Goal: Task Accomplishment & Management: Manage account settings

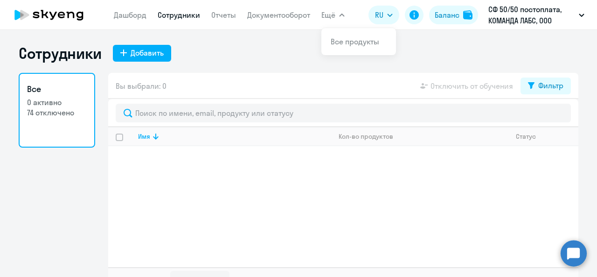
select select "30"
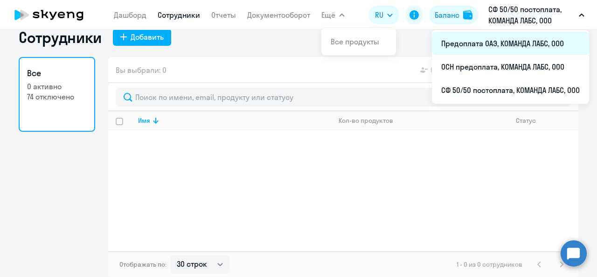
click at [493, 46] on li "Предоплата ОАЭ, КОМАНДА ЛАБС, ООО" at bounding box center [510, 43] width 157 height 23
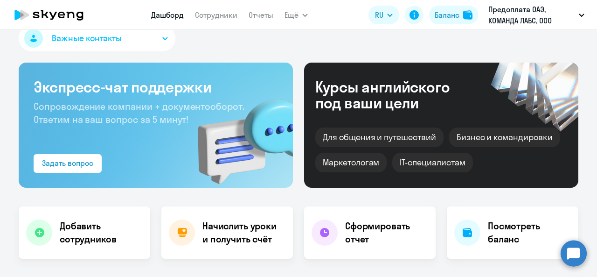
select select "30"
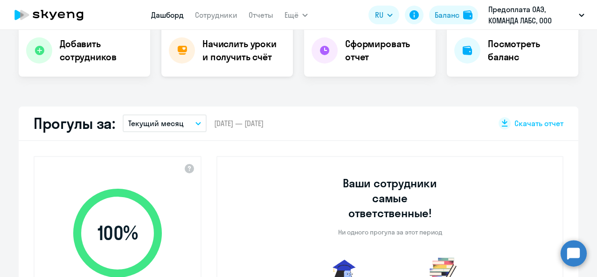
scroll to position [156, 0]
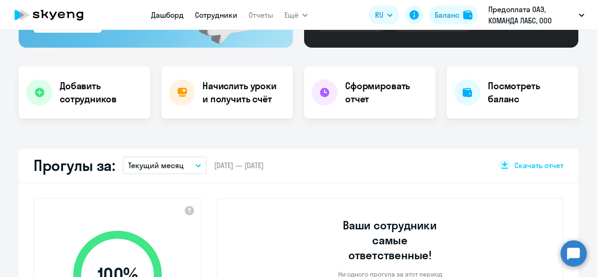
click at [211, 15] on link "Сотрудники" at bounding box center [216, 14] width 42 height 9
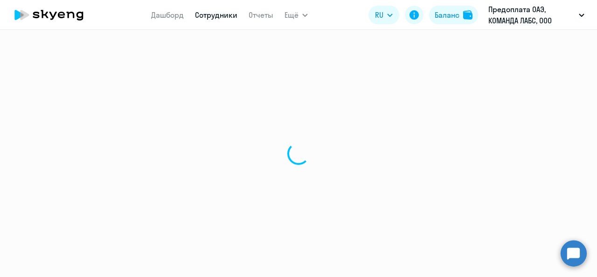
select select "30"
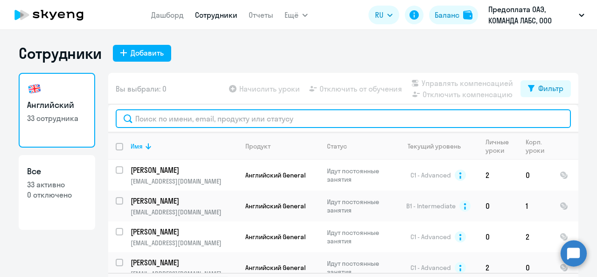
click at [183, 111] on input "text" at bounding box center [343, 118] width 455 height 19
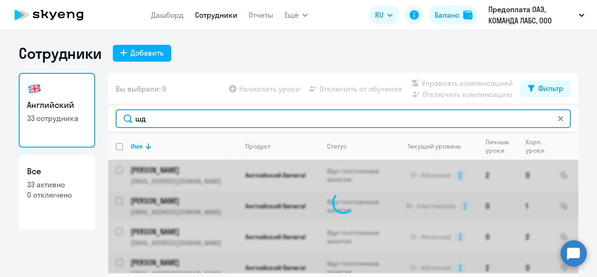
type input "ш"
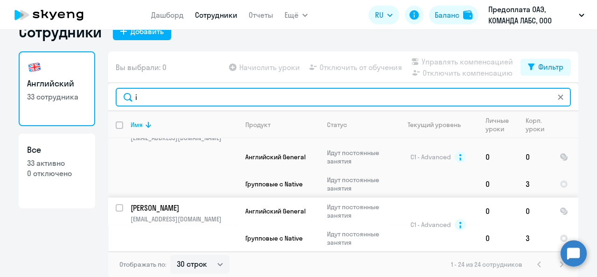
scroll to position [187, 0]
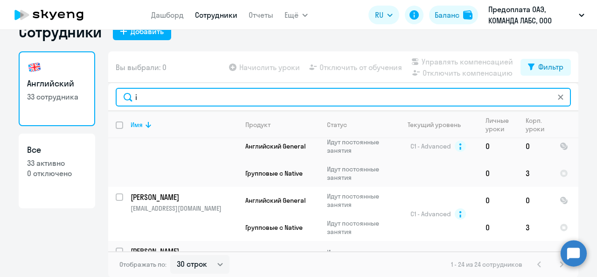
type input "i"
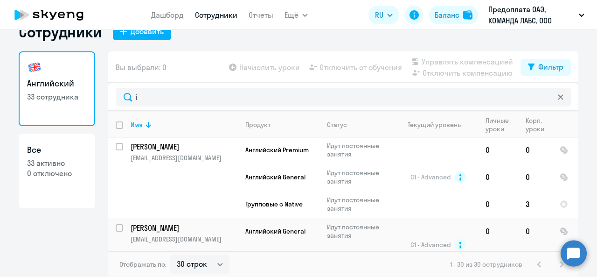
click at [560, 266] on div "1 - 30 из 30 сотрудников" at bounding box center [508, 264] width 117 height 11
click at [169, 86] on div "i" at bounding box center [343, 97] width 470 height 28
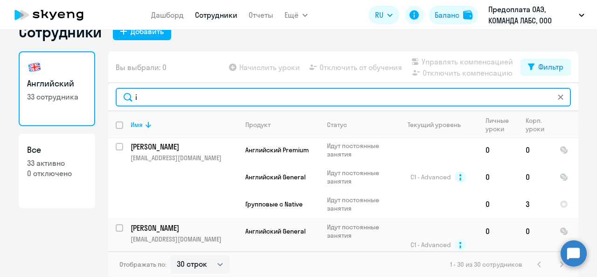
click at [164, 95] on input "i" at bounding box center [343, 97] width 455 height 19
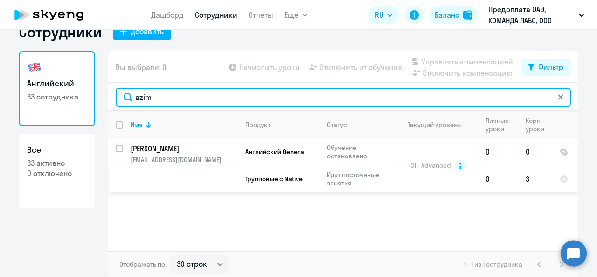
type input "azim"
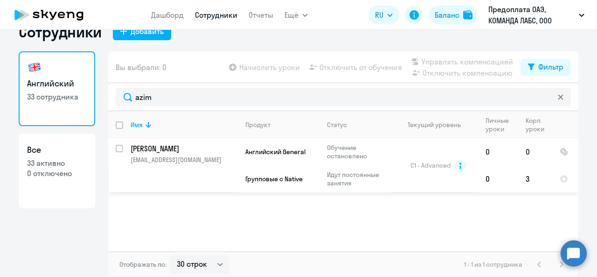
click at [117, 149] on input "select row 40296821" at bounding box center [125, 154] width 19 height 19
checkbox input "true"
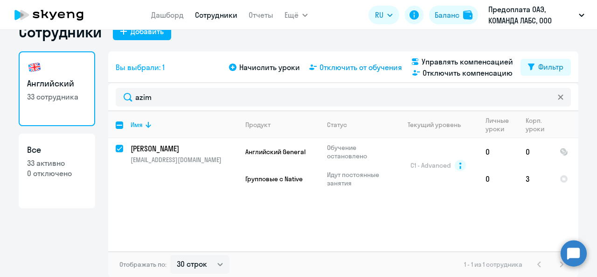
click at [363, 65] on span "Отключить от обучения" at bounding box center [361, 67] width 83 height 11
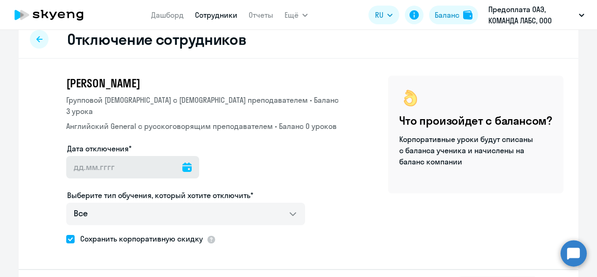
scroll to position [39, 0]
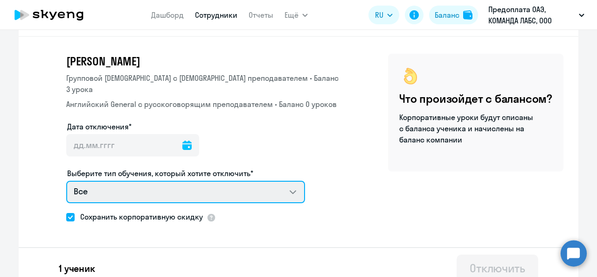
click at [85, 183] on select "Все Групповой английский с [DEMOGRAPHIC_DATA] преподавателем Английский General…" at bounding box center [185, 192] width 239 height 22
select select "english_group_native_speaker"
click at [66, 181] on select "Все Групповой английский с [DEMOGRAPHIC_DATA] преподавателем Английский General…" at bounding box center [185, 192] width 239 height 22
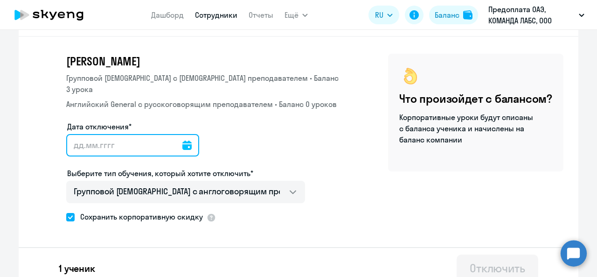
click at [119, 136] on input "Дата отключения*" at bounding box center [132, 145] width 133 height 22
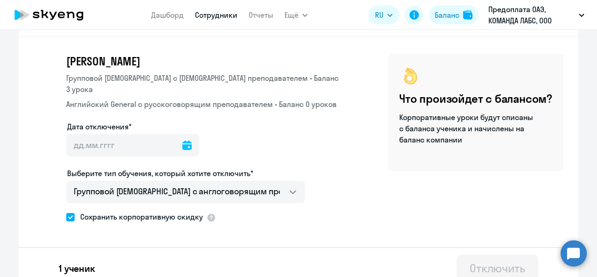
click at [182, 140] on icon at bounding box center [186, 144] width 9 height 9
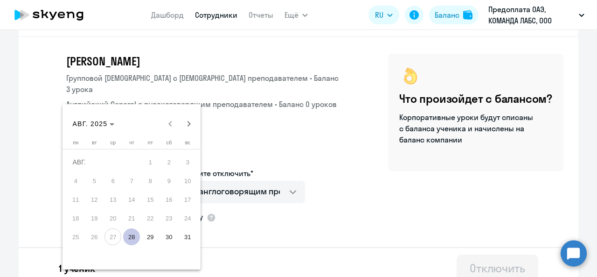
click at [133, 238] on span "28" at bounding box center [131, 236] width 17 height 17
type input "[DATE]"
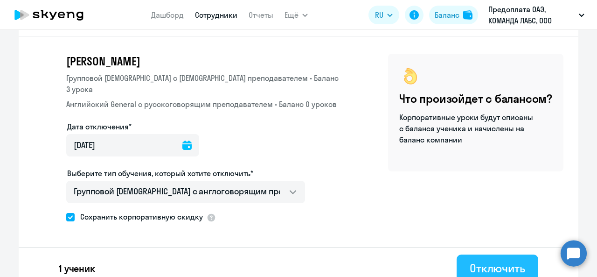
click at [484, 260] on div "Отключить" at bounding box center [498, 267] width 56 height 15
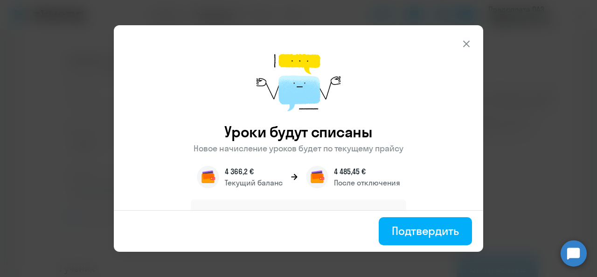
drag, startPoint x: 428, startPoint y: 227, endPoint x: 413, endPoint y: 142, distance: 86.2
click at [413, 142] on div "Уроки будут списаны Новое начисление уроков будет по текущему прайсу 4 366,2 € …" at bounding box center [299, 138] width 370 height 226
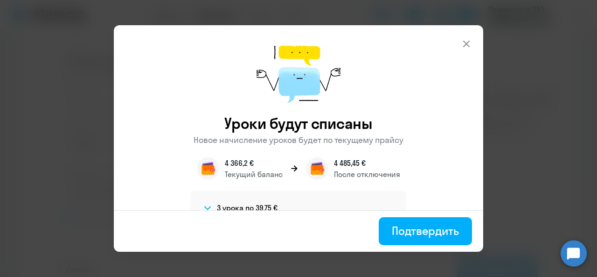
scroll to position [34, 0]
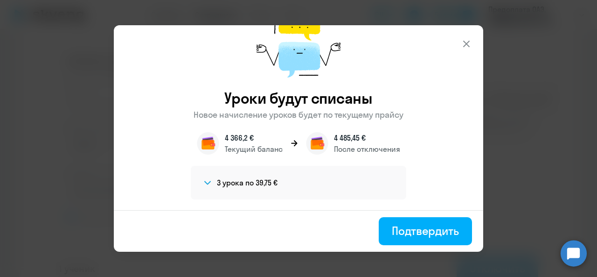
click at [202, 182] on span at bounding box center [207, 182] width 11 height 11
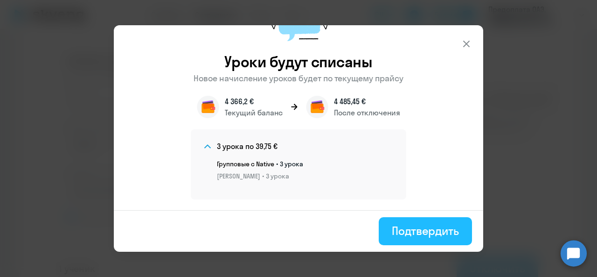
click at [410, 236] on div "Подтвердить" at bounding box center [425, 230] width 67 height 15
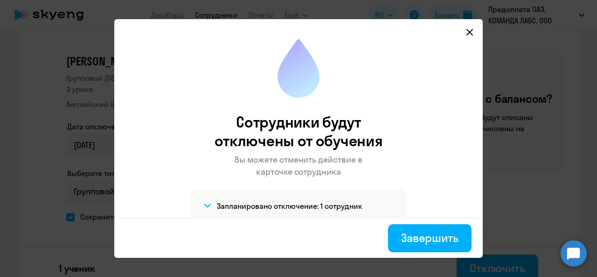
click at [230, 203] on h4 "Запланировано отключение: 1 сотрудник" at bounding box center [290, 206] width 146 height 10
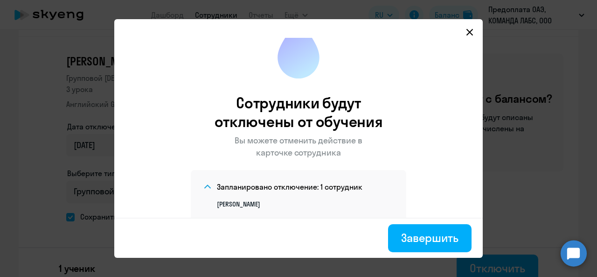
scroll to position [35, 0]
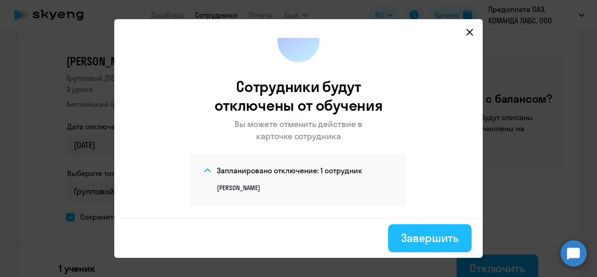
click at [401, 238] on button "Завершить" at bounding box center [430, 238] width 84 height 28
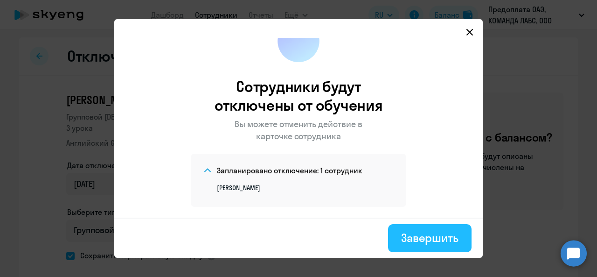
select select "30"
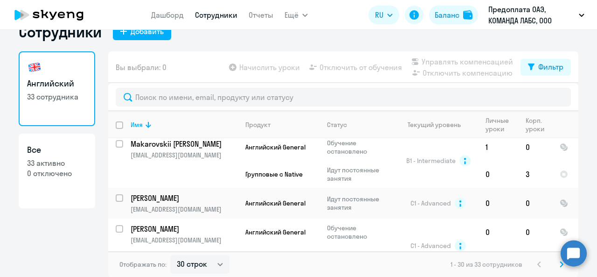
scroll to position [1001, 0]
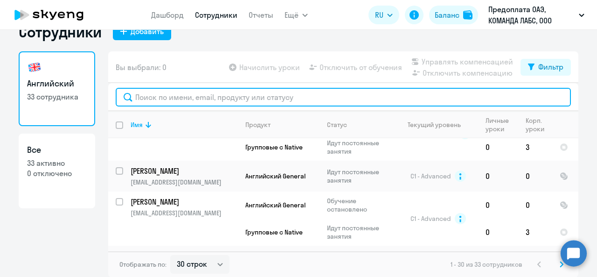
click at [169, 92] on input "text" at bounding box center [343, 97] width 455 height 19
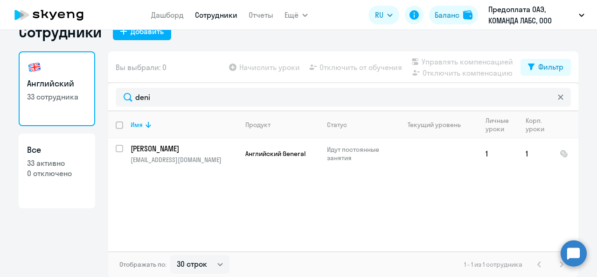
drag, startPoint x: 165, startPoint y: 82, endPoint x: 90, endPoint y: 81, distance: 75.1
click at [90, 81] on div "Английский 33 сотрудника Все 33 активно 0 отключено Вы выбрали: 0 Начислить уро…" at bounding box center [299, 164] width 560 height 226
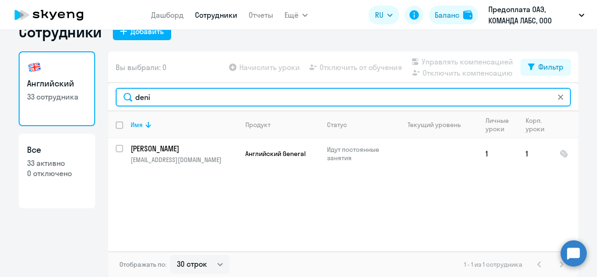
click at [154, 91] on input "deni" at bounding box center [343, 97] width 455 height 19
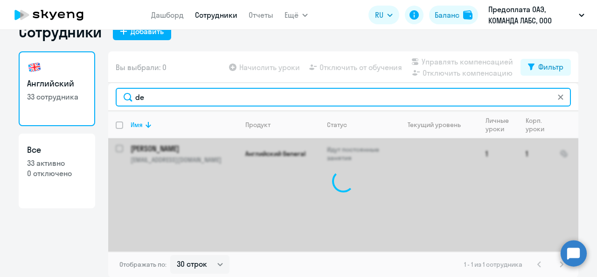
type input "d"
